Goal: Task Accomplishment & Management: Use online tool/utility

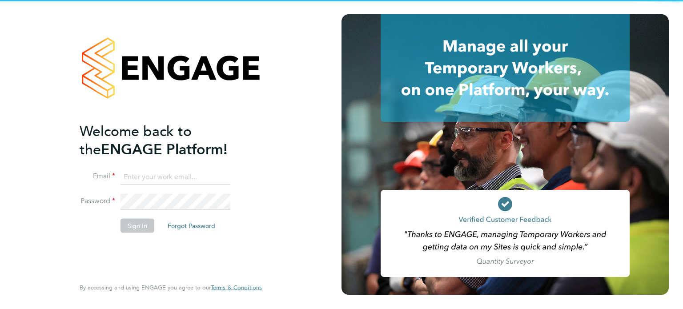
type input "amy.haynes@linearrecruitment.co.uk"
click at [278, 208] on div "Welcome back to the ENGAGE Platform! Email amy.haynes@linearrecruitment.co.uk P…" at bounding box center [171, 154] width 218 height 309
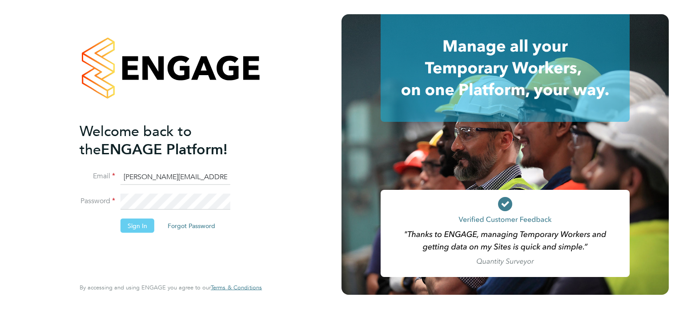
click at [140, 223] on button "Sign In" at bounding box center [138, 225] width 34 height 14
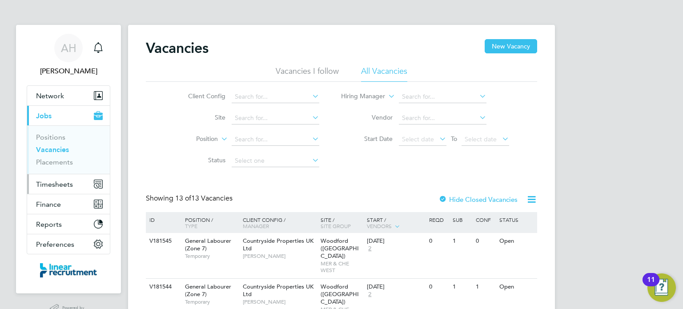
click at [56, 186] on span "Timesheets" at bounding box center [54, 184] width 37 height 8
click at [58, 186] on span "Timesheets" at bounding box center [54, 184] width 37 height 8
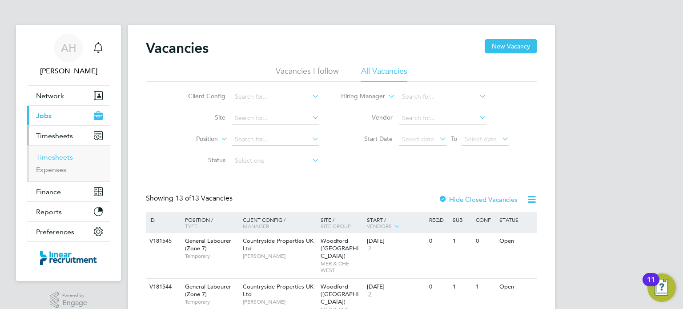
click at [59, 155] on link "Timesheets" at bounding box center [54, 157] width 37 height 8
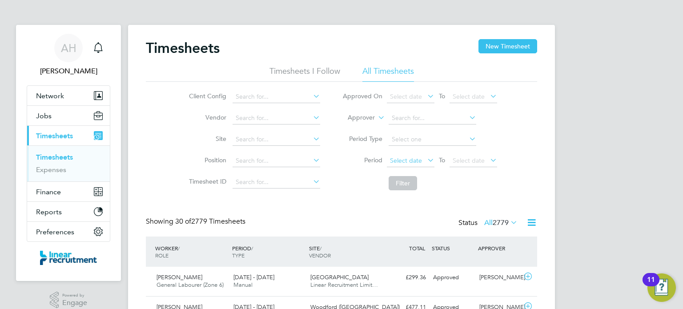
click at [402, 160] on span "Select date" at bounding box center [406, 161] width 32 height 8
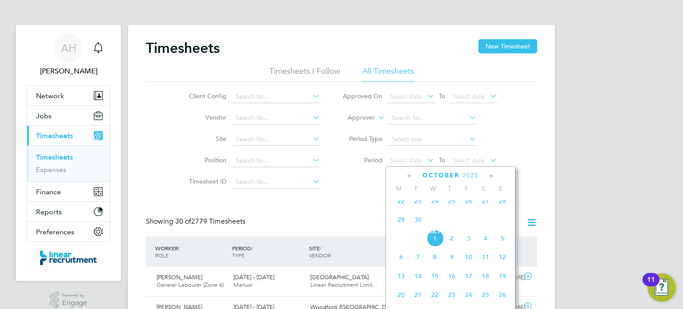
click at [402, 208] on span "22" at bounding box center [401, 201] width 17 height 17
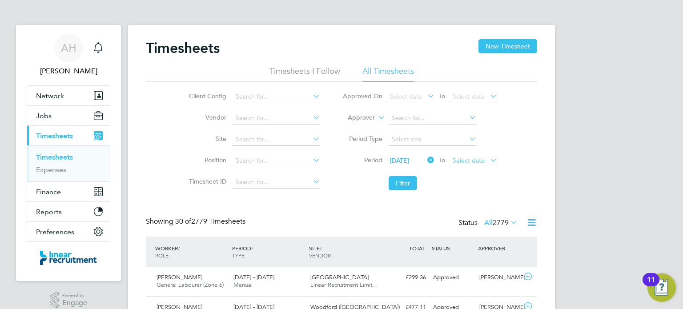
click at [475, 158] on span "Select date" at bounding box center [469, 161] width 32 height 8
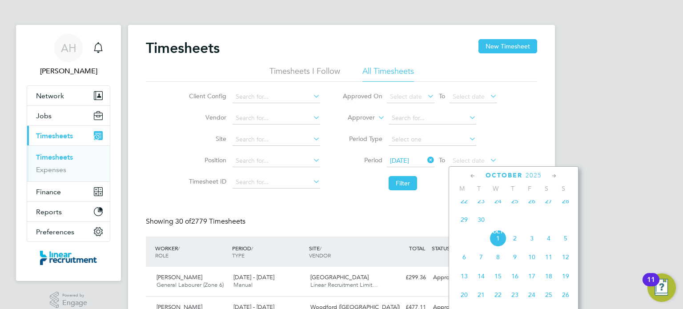
click at [563, 206] on span "28" at bounding box center [565, 201] width 17 height 17
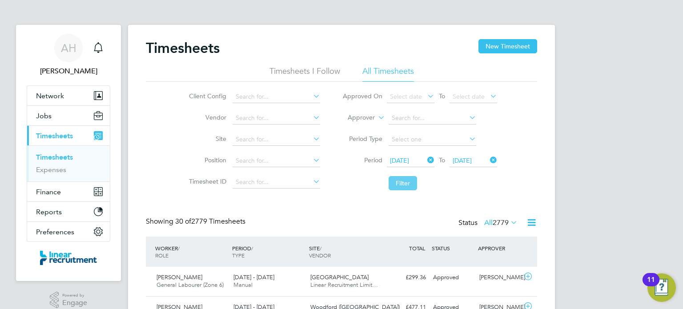
click at [400, 182] on button "Filter" at bounding box center [403, 183] width 28 height 14
click at [406, 188] on button "Filter" at bounding box center [403, 183] width 28 height 14
click at [401, 189] on button "Filter" at bounding box center [403, 183] width 28 height 14
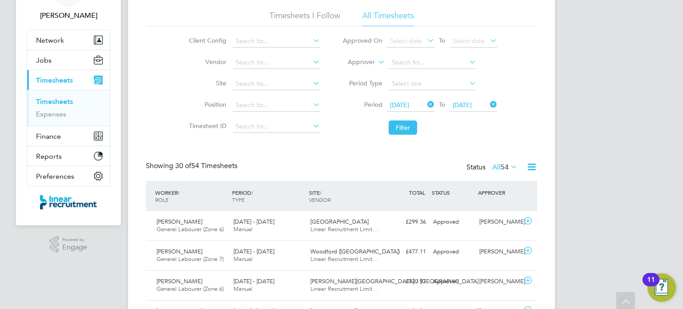
scroll to position [0, 0]
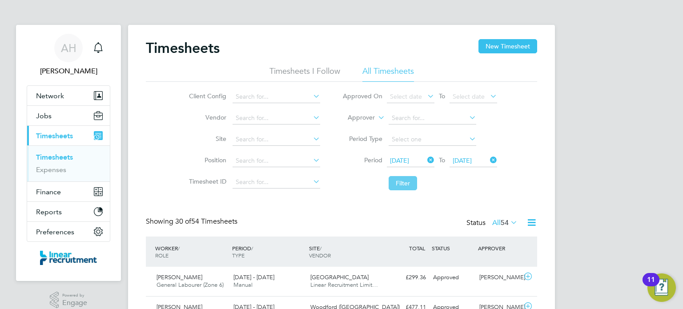
click at [406, 183] on button "Filter" at bounding box center [403, 183] width 28 height 14
